Goal: Task Accomplishment & Management: Manage account settings

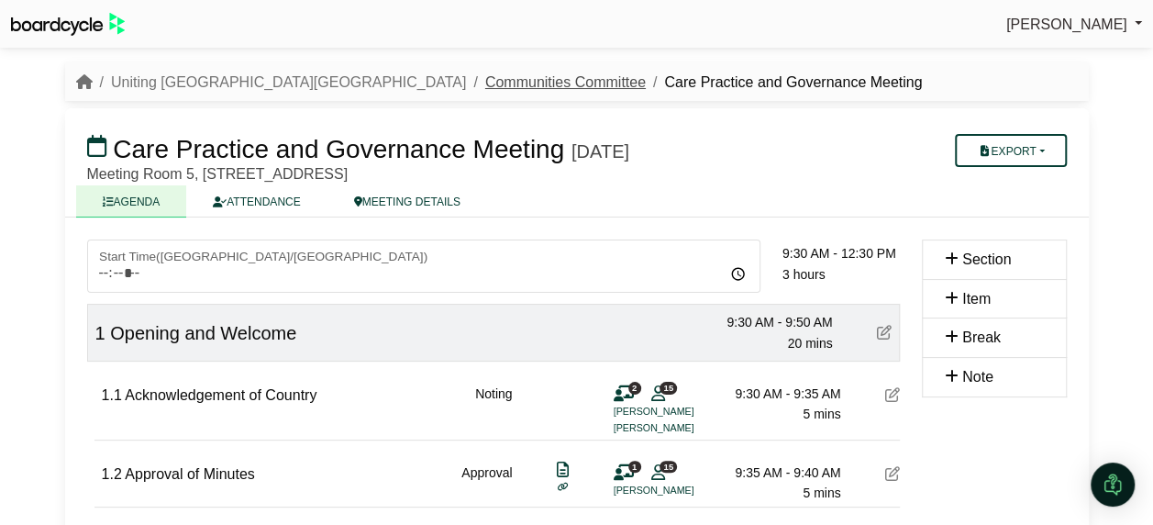
click at [485, 84] on link "Communities Committee" at bounding box center [565, 82] width 161 height 16
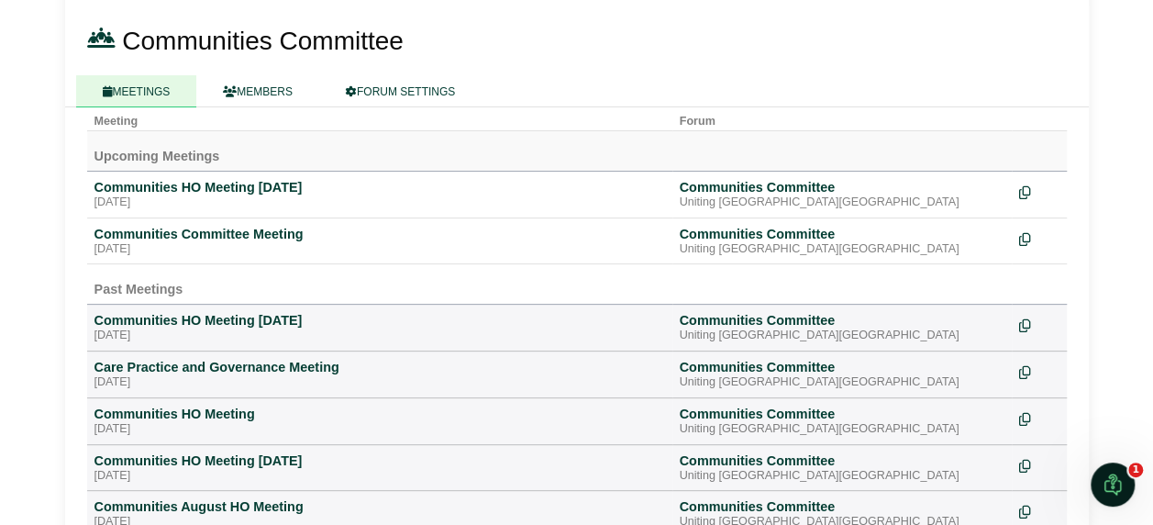
scroll to position [121, 0]
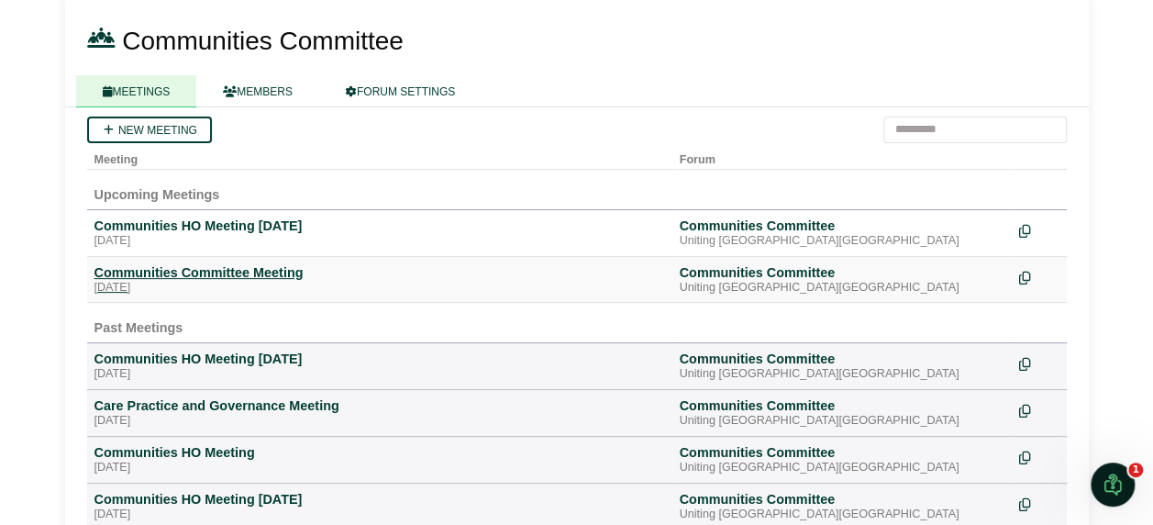
click at [222, 272] on div "Communities Committee Meeting" at bounding box center [380, 272] width 571 height 17
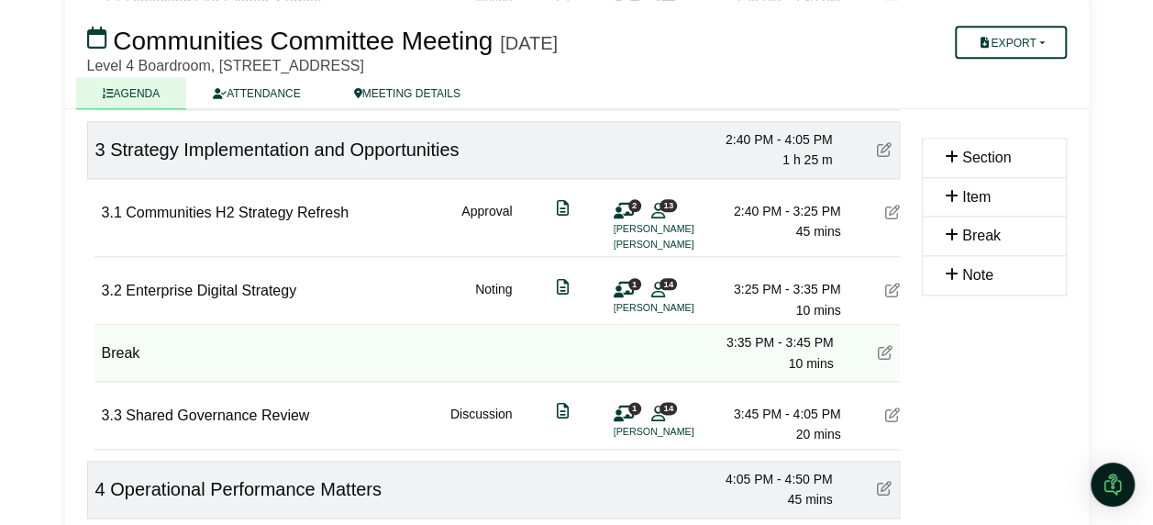
scroll to position [1009, 0]
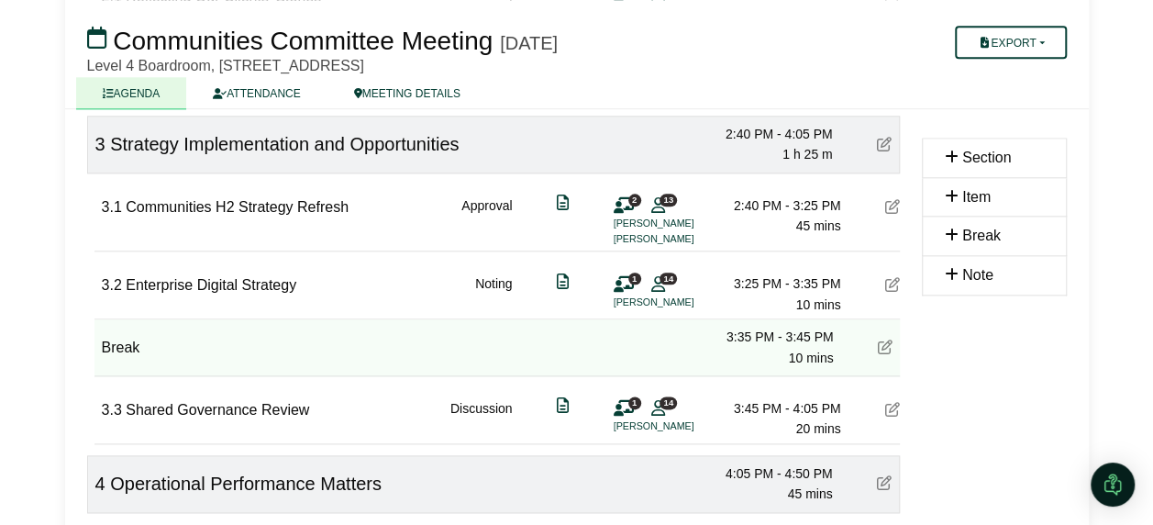
click at [236, 278] on span "Enterprise Digital Strategy" at bounding box center [211, 285] width 171 height 16
click at [890, 277] on icon at bounding box center [892, 284] width 15 height 15
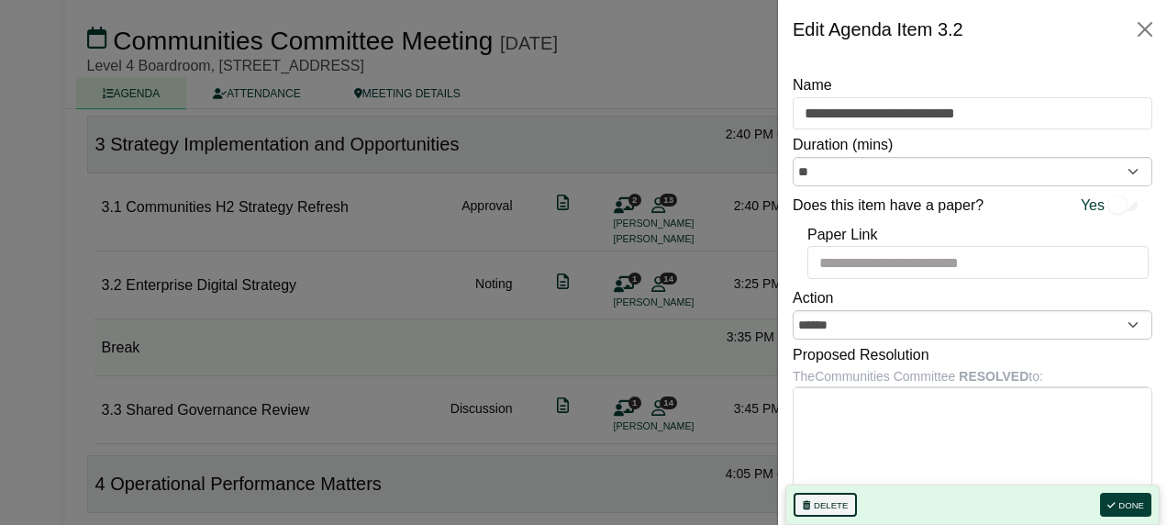
click at [831, 497] on button "Delete" at bounding box center [825, 505] width 63 height 24
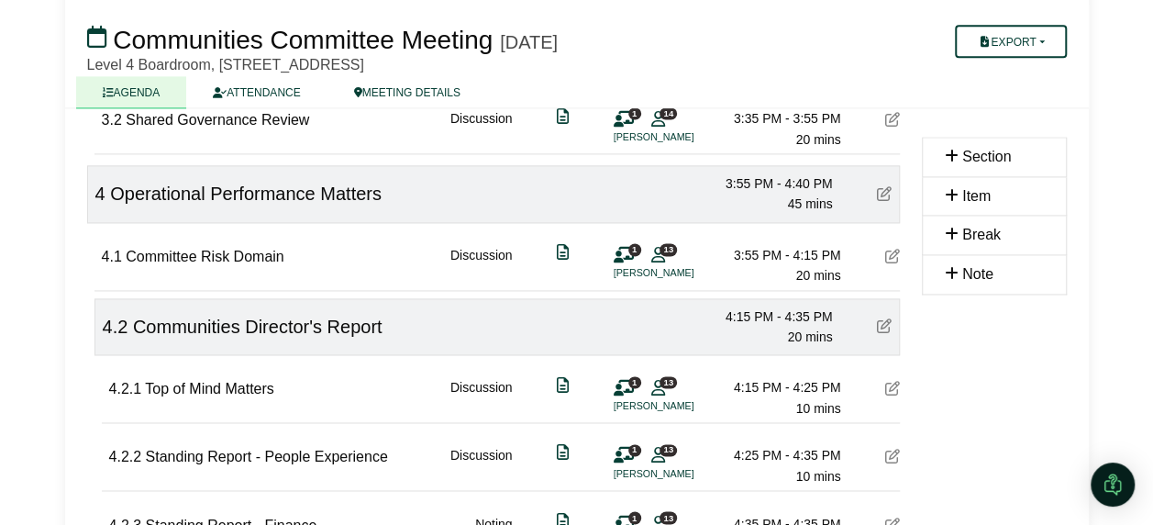
scroll to position [1285, 0]
